Goal: Use online tool/utility: Utilize a website feature to perform a specific function

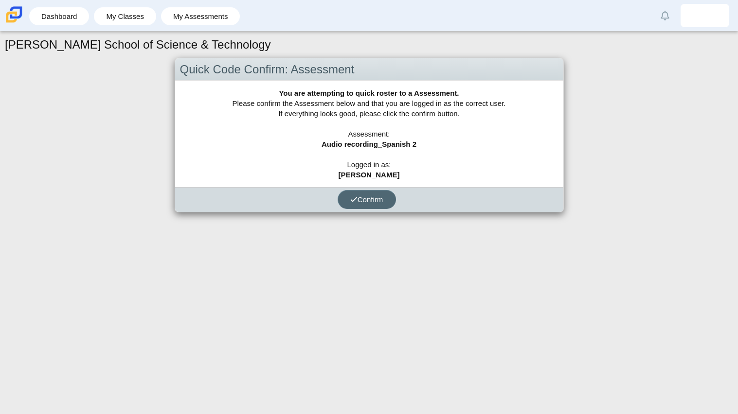
click at [367, 193] on button "Confirm" at bounding box center [367, 199] width 58 height 19
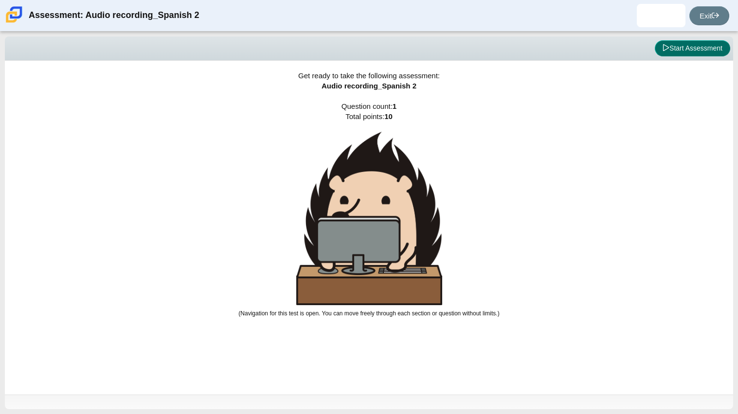
click at [662, 49] on icon at bounding box center [665, 47] width 7 height 7
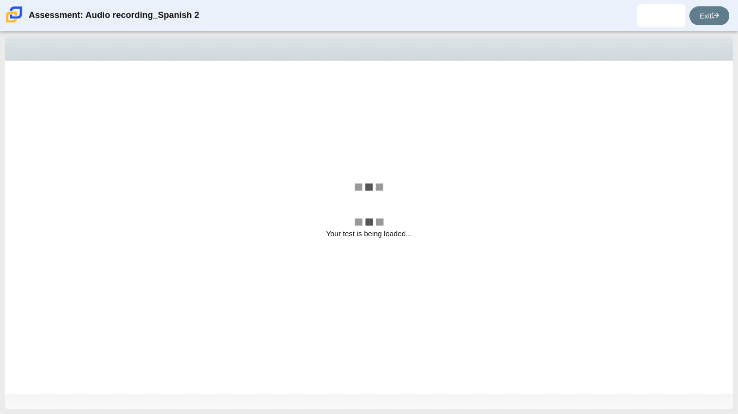
select select "629d6dd1-9675-4bc8-a65d-04cc20bcab32"
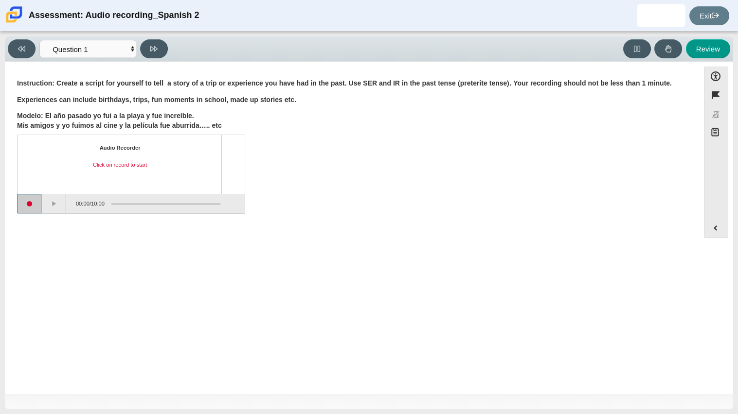
click at [33, 203] on button "Start recording" at bounding box center [30, 203] width 24 height 19
click at [62, 202] on button "Pause" at bounding box center [54, 203] width 24 height 19
click at [117, 197] on div "Assessment items" at bounding box center [163, 204] width 116 height 18
click at [35, 195] on button "Stop recording" at bounding box center [30, 203] width 24 height 19
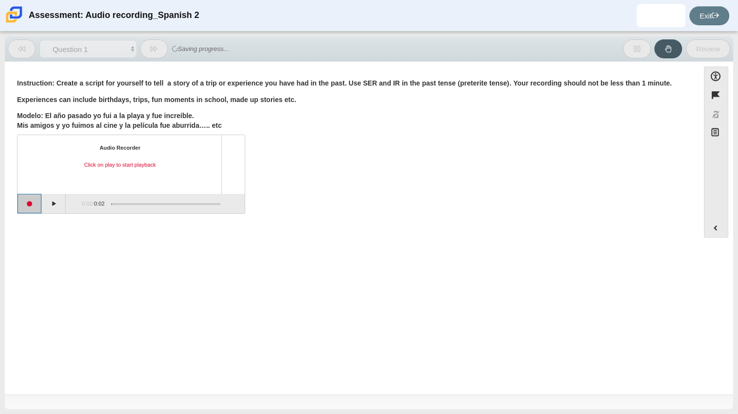
click at [29, 202] on button "Start recording" at bounding box center [30, 203] width 24 height 19
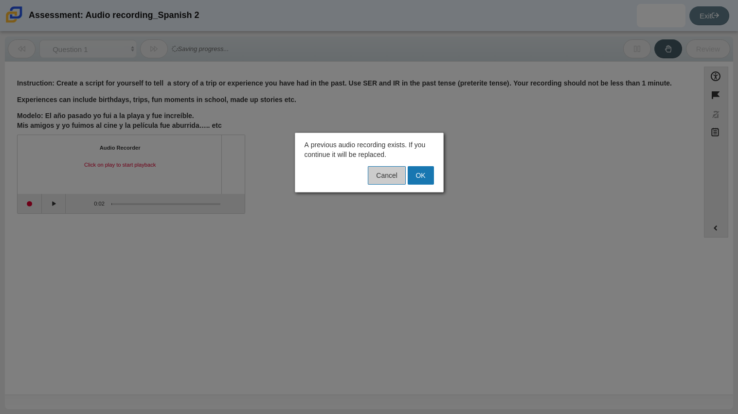
click at [385, 177] on button "Cancel" at bounding box center [386, 175] width 37 height 18
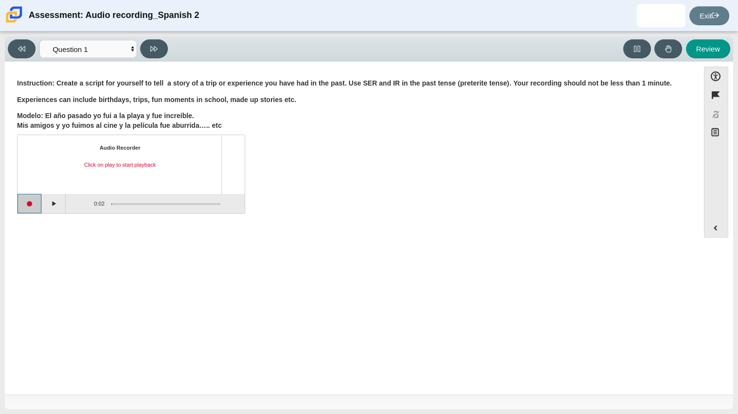
click at [28, 207] on button "Start recording" at bounding box center [30, 203] width 24 height 19
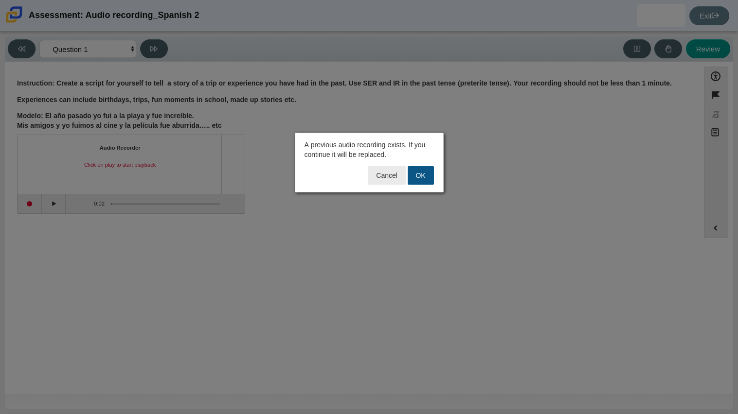
click at [418, 177] on button "OK" at bounding box center [421, 175] width 26 height 18
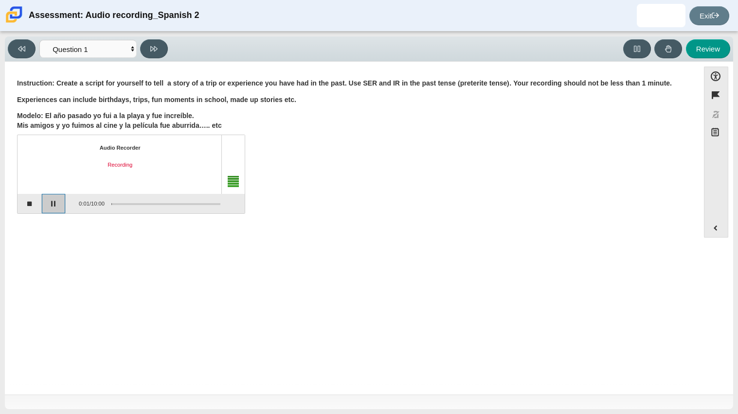
click at [53, 205] on button "Pause" at bounding box center [54, 203] width 24 height 19
click at [34, 205] on button "Stop recording" at bounding box center [30, 203] width 24 height 19
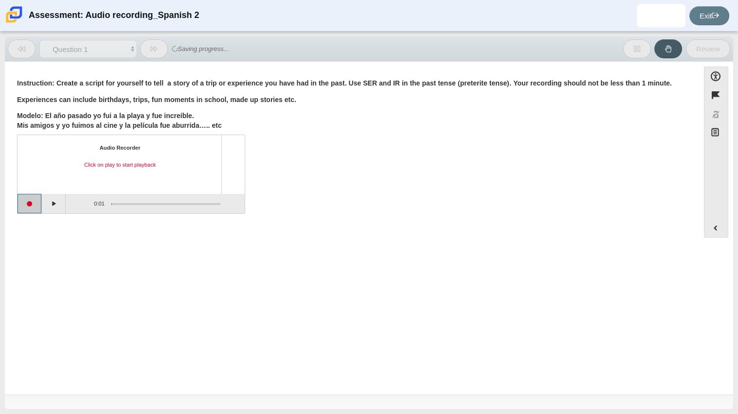
click at [30, 208] on button "Start recording" at bounding box center [30, 203] width 24 height 19
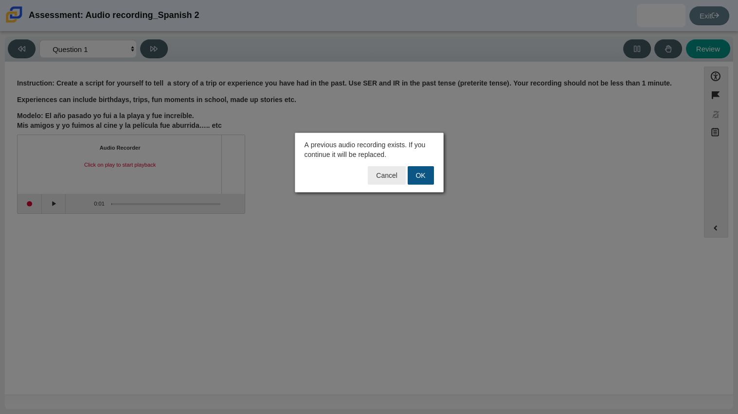
click at [424, 175] on button "OK" at bounding box center [421, 175] width 26 height 18
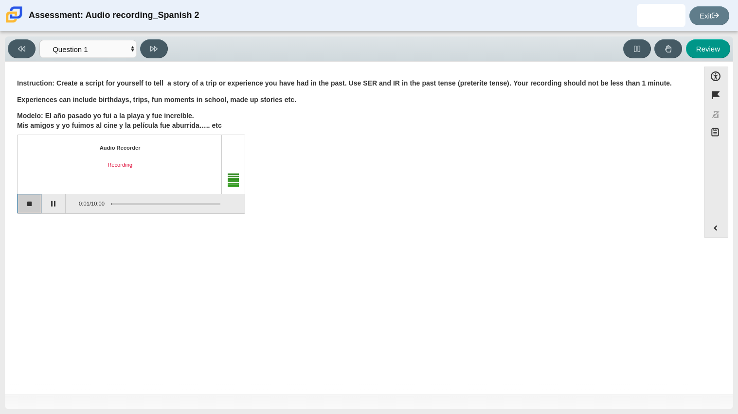
click at [31, 201] on button "Stop recording" at bounding box center [30, 203] width 24 height 19
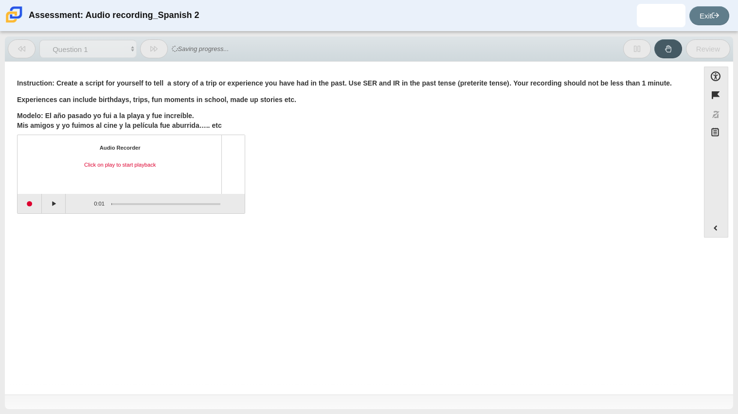
click at [17, 197] on div "Audio Recorder Click on play to start playback 0:01 / 0:01" at bounding box center [131, 175] width 229 height 76
click at [31, 199] on button "Start recording" at bounding box center [30, 203] width 24 height 19
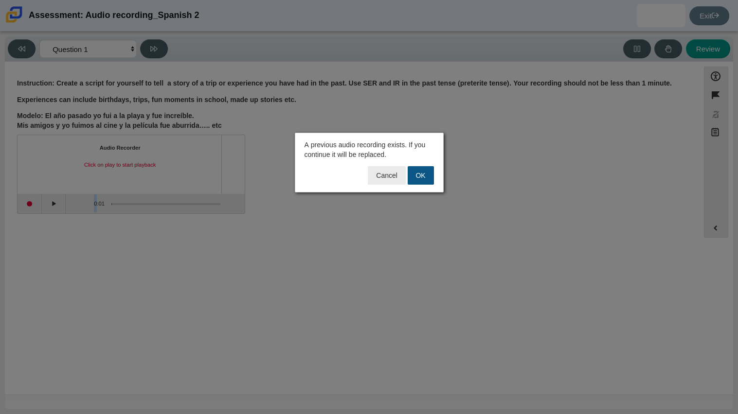
click at [422, 177] on button "OK" at bounding box center [421, 175] width 26 height 18
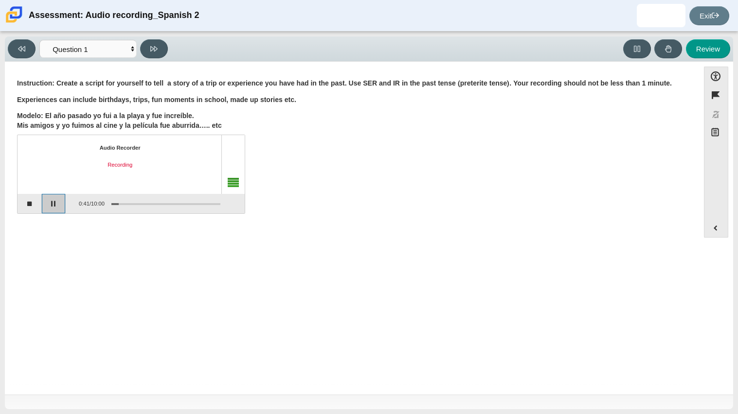
click at [55, 210] on button "Pause" at bounding box center [54, 203] width 24 height 19
click at [232, 181] on div "Assessment items" at bounding box center [232, 164] width 23 height 58
click at [31, 203] on button "Stop recording" at bounding box center [30, 203] width 24 height 19
click at [51, 207] on button "Play" at bounding box center [54, 203] width 24 height 19
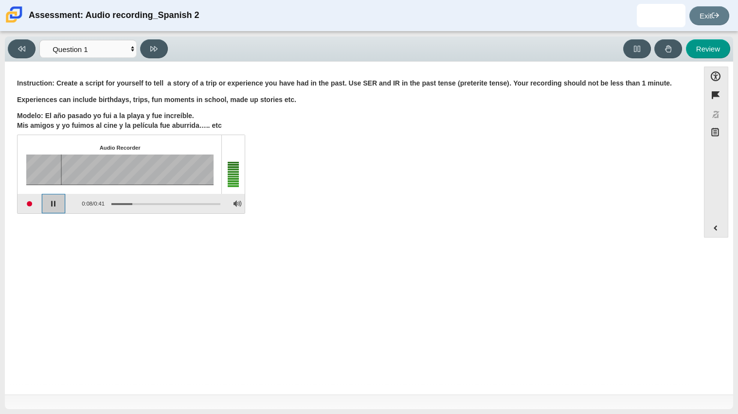
click at [54, 205] on button "Pause playback" at bounding box center [54, 203] width 24 height 19
click at [30, 204] on button "Start recording" at bounding box center [30, 203] width 24 height 19
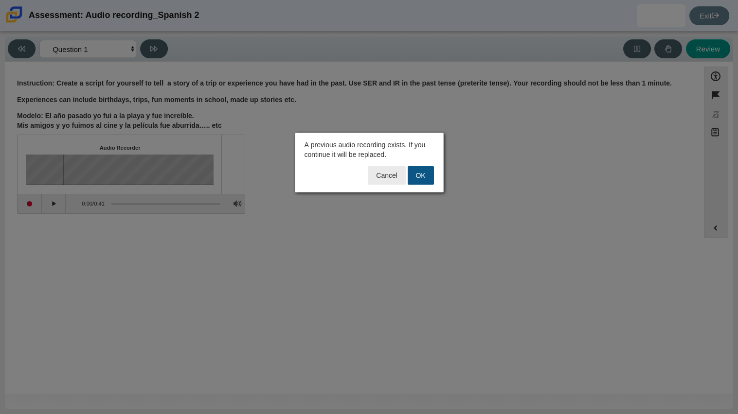
click at [426, 173] on button "OK" at bounding box center [421, 175] width 26 height 18
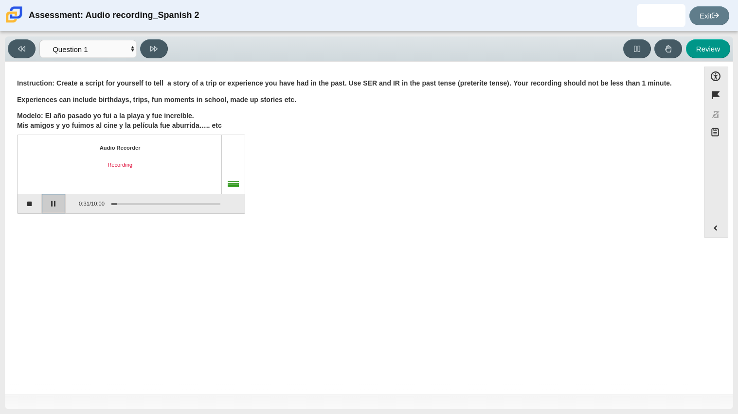
click at [56, 203] on button "Pause" at bounding box center [54, 203] width 24 height 19
